Goal: Navigation & Orientation: Find specific page/section

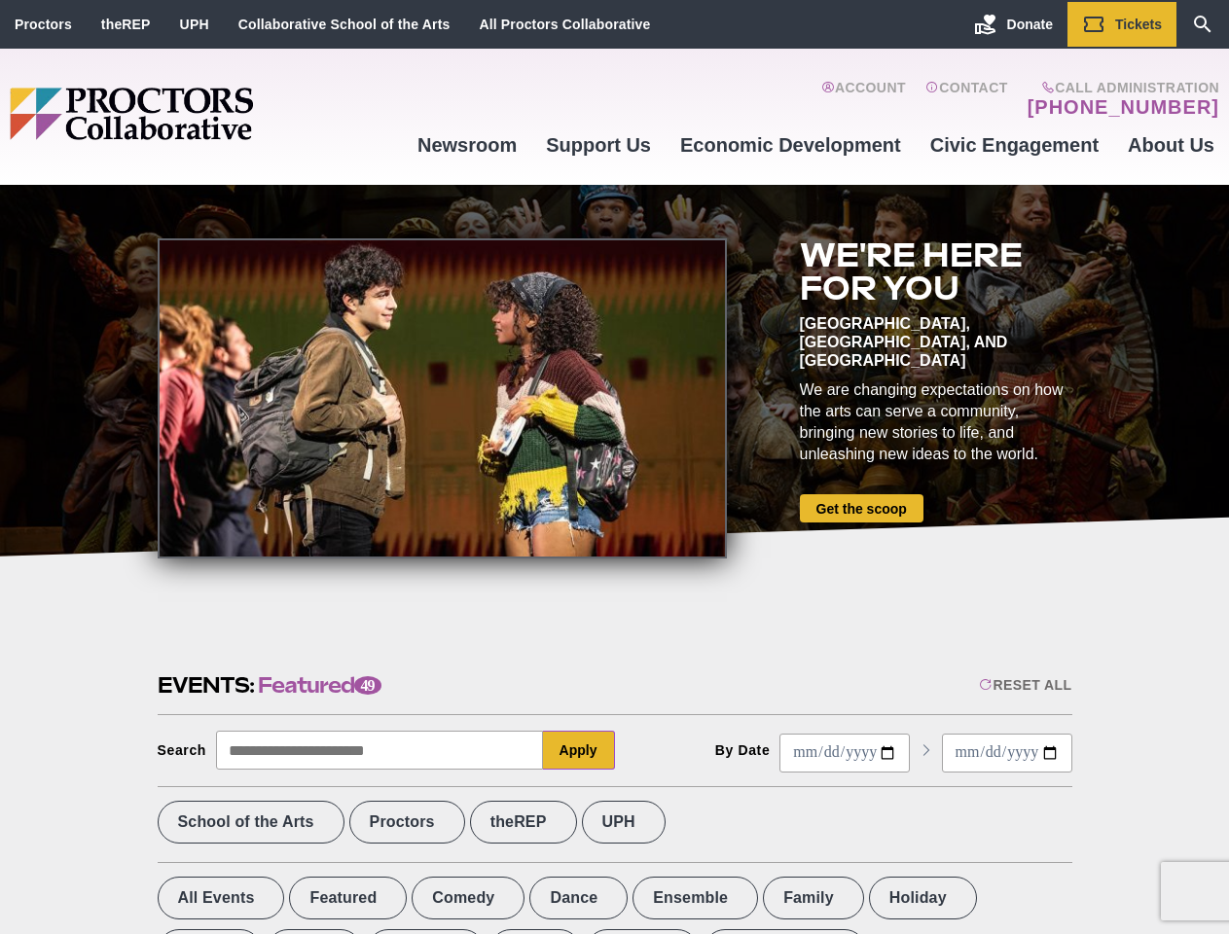
click at [614, 467] on div at bounding box center [442, 398] width 569 height 320
click at [1023, 685] on div "Reset All" at bounding box center [1025, 685] width 92 height 16
click at [579, 750] on button "Apply" at bounding box center [579, 750] width 72 height 39
